Goal: Find specific page/section: Find specific page/section

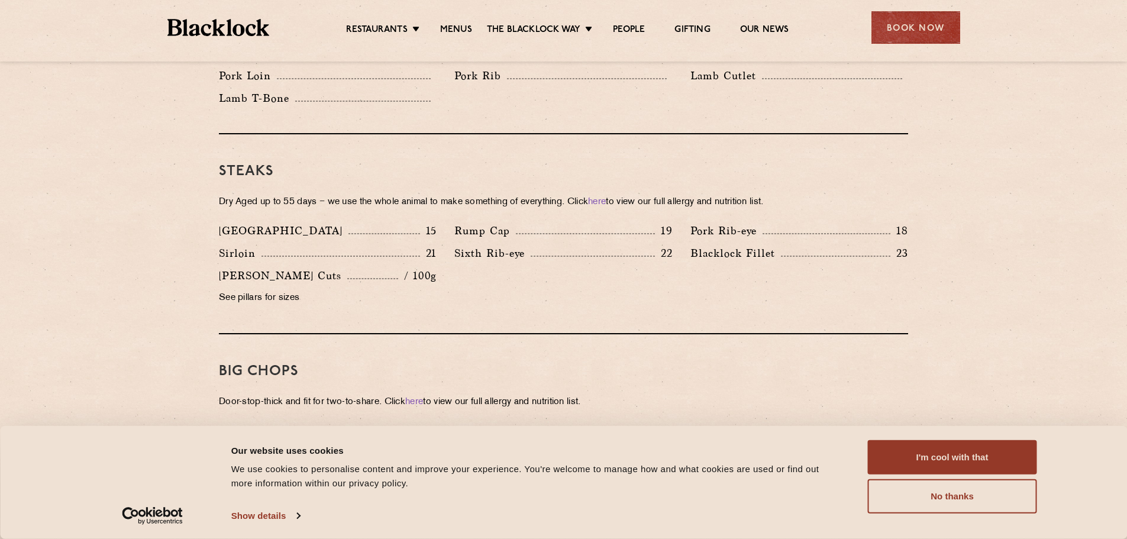
scroll to position [1065, 0]
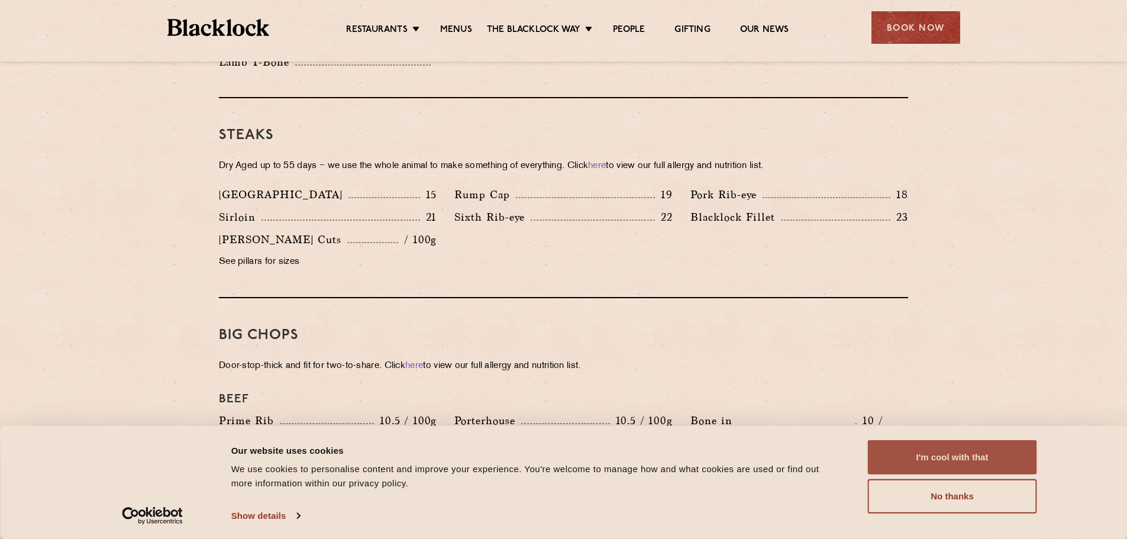
click at [967, 460] on button "I'm cool with that" at bounding box center [952, 457] width 169 height 34
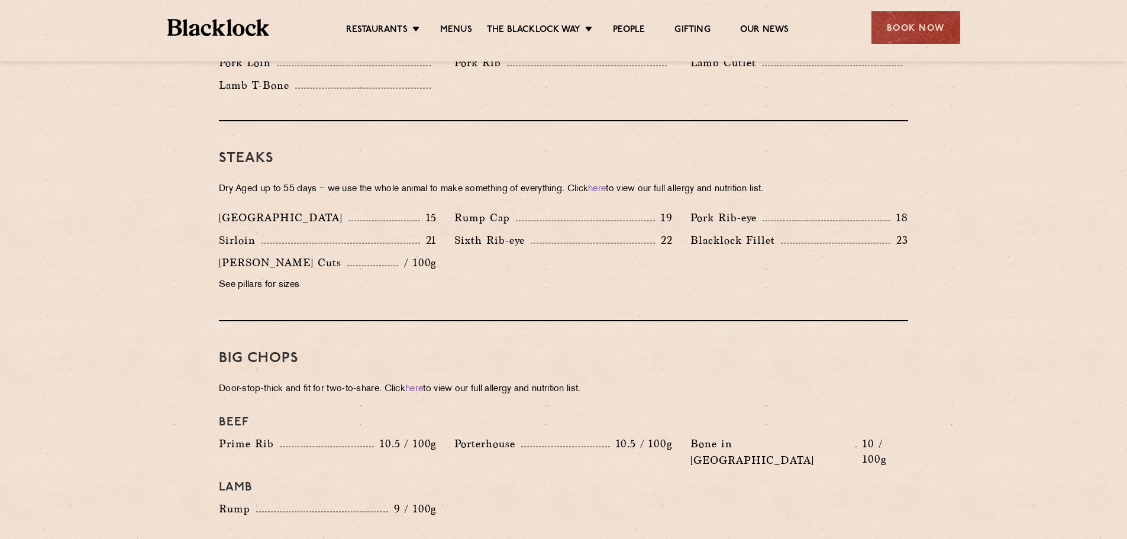
scroll to position [1006, 0]
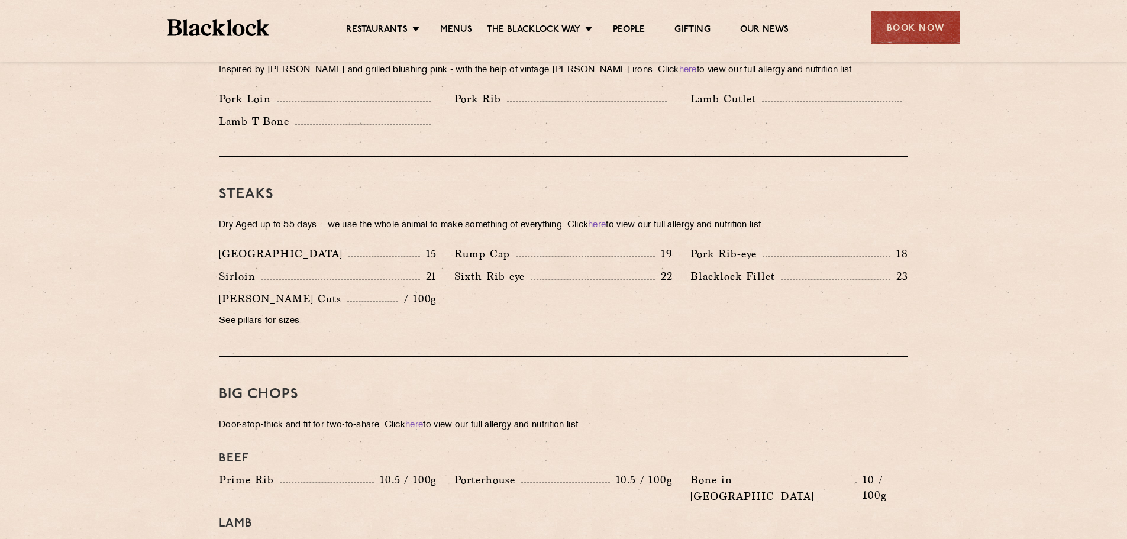
click at [292, 313] on p "See pillars for sizes" at bounding box center [328, 321] width 218 height 17
click at [222, 313] on p "See pillars for sizes" at bounding box center [328, 321] width 218 height 17
click at [228, 290] on p "[PERSON_NAME] Cuts" at bounding box center [283, 298] width 128 height 17
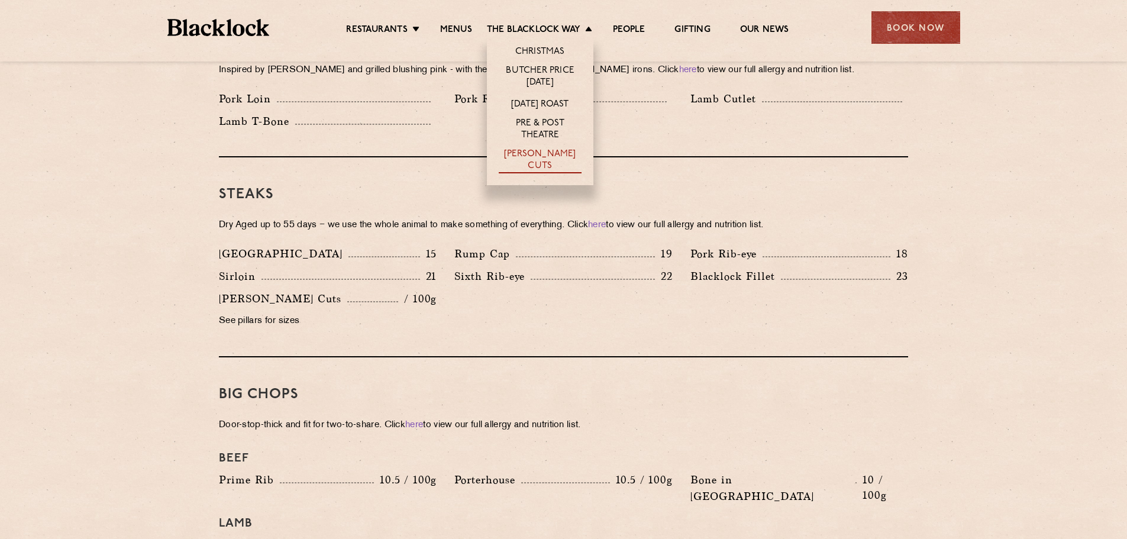
click at [546, 157] on link "[PERSON_NAME] Cuts" at bounding box center [540, 160] width 83 height 25
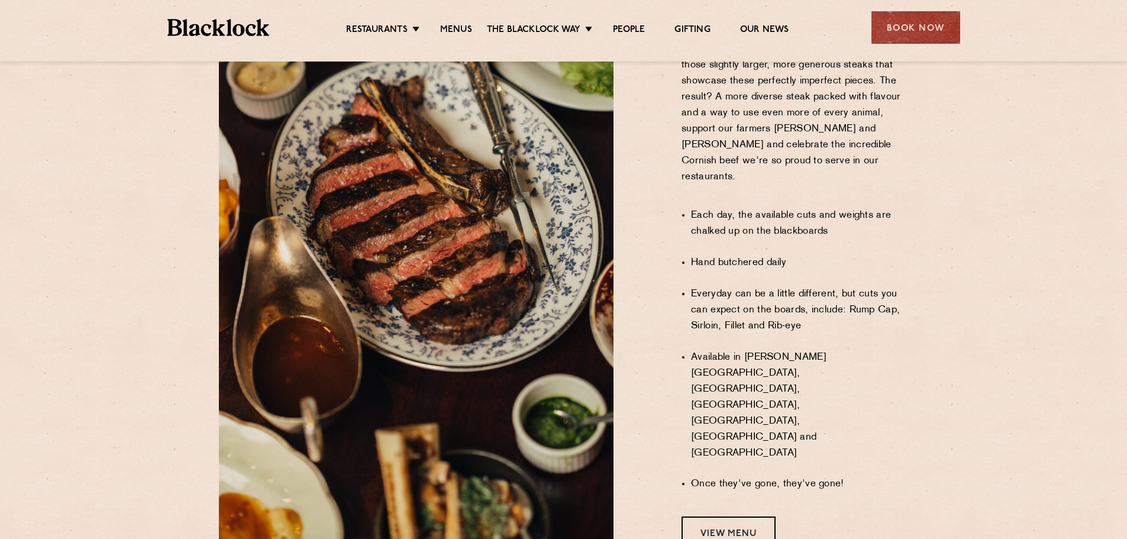
scroll to position [1015, 0]
